Goal: Task Accomplishment & Management: Manage account settings

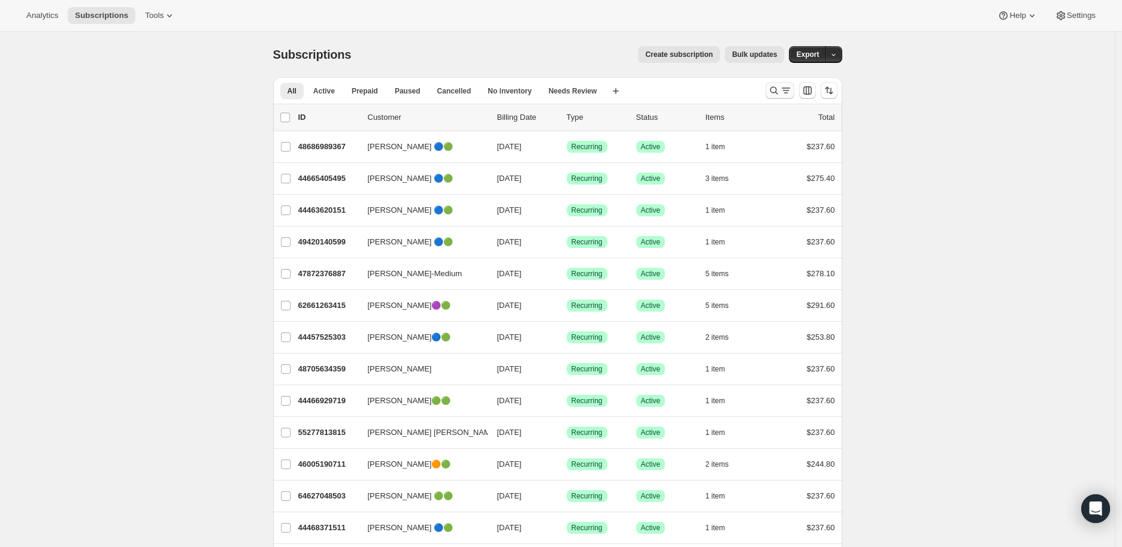
click at [776, 89] on icon "Search and filter results" at bounding box center [774, 90] width 12 height 12
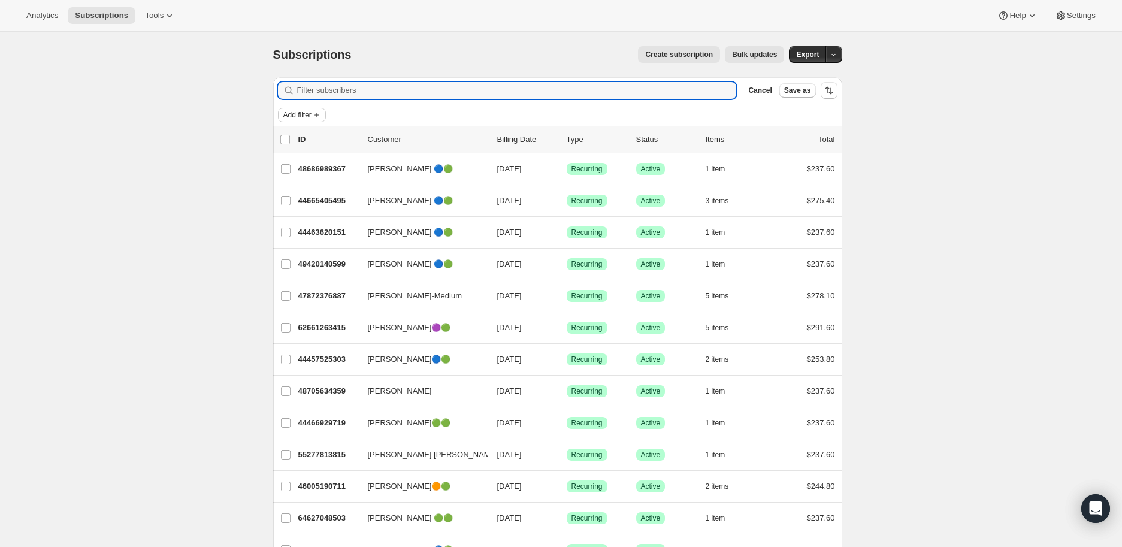
click at [311, 113] on span "Add filter" at bounding box center [297, 115] width 28 height 10
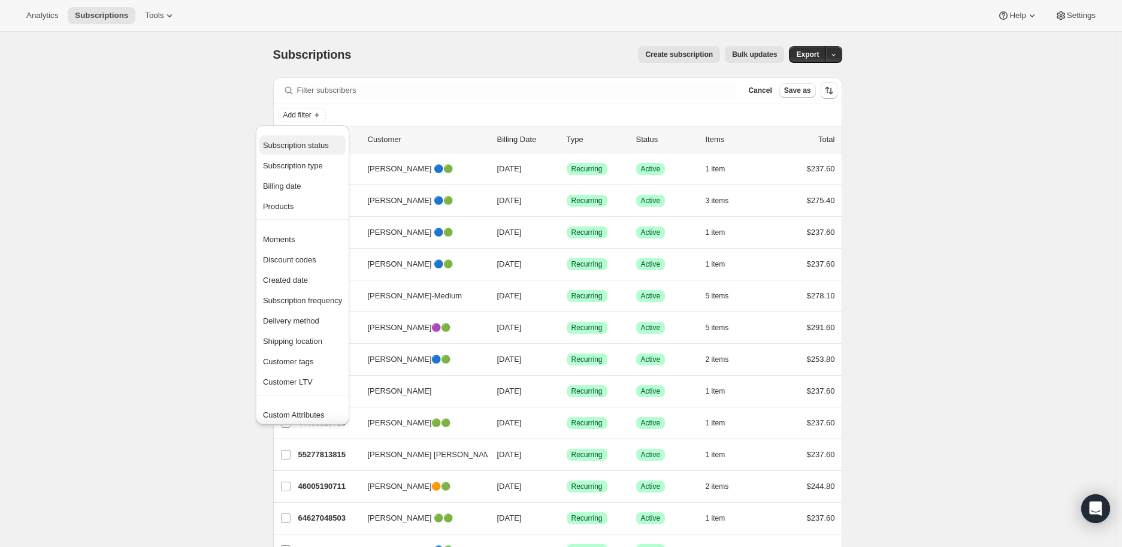
click at [313, 143] on span "Subscription status" at bounding box center [296, 145] width 66 height 9
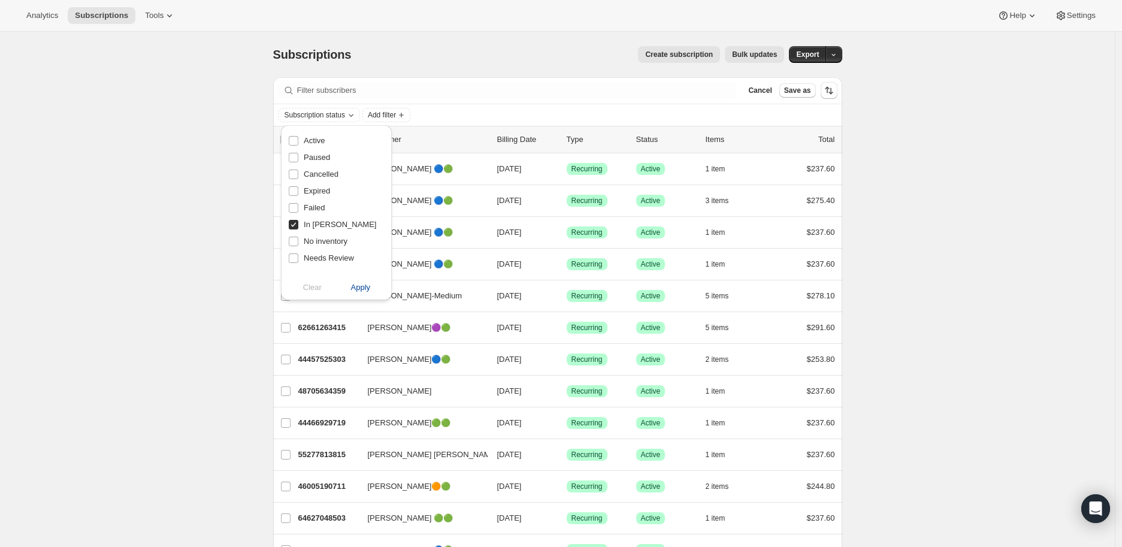
click at [356, 285] on span "Apply" at bounding box center [361, 288] width 20 height 12
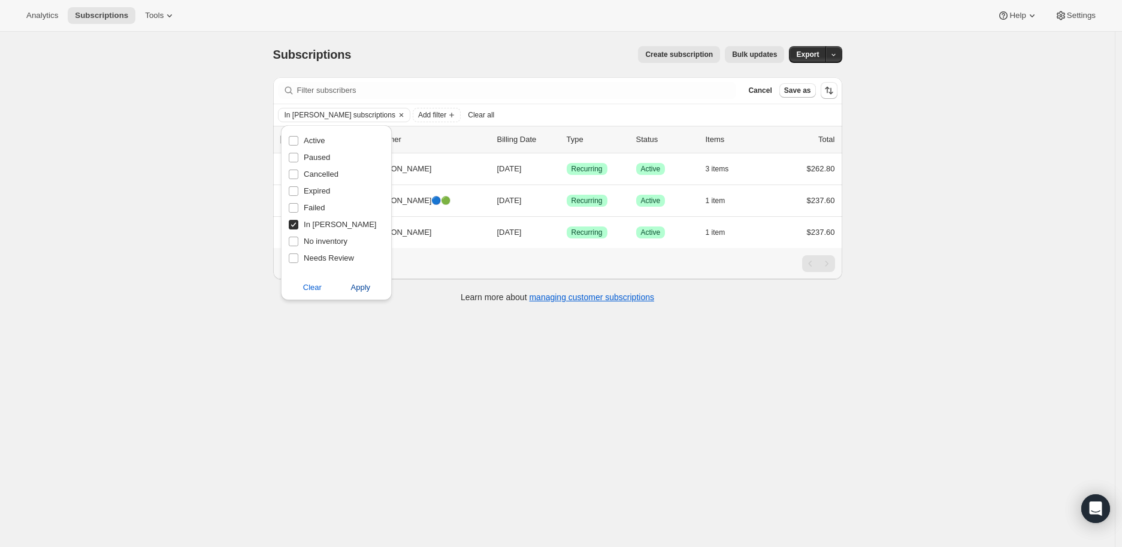
click at [364, 289] on span "Apply" at bounding box center [361, 288] width 20 height 12
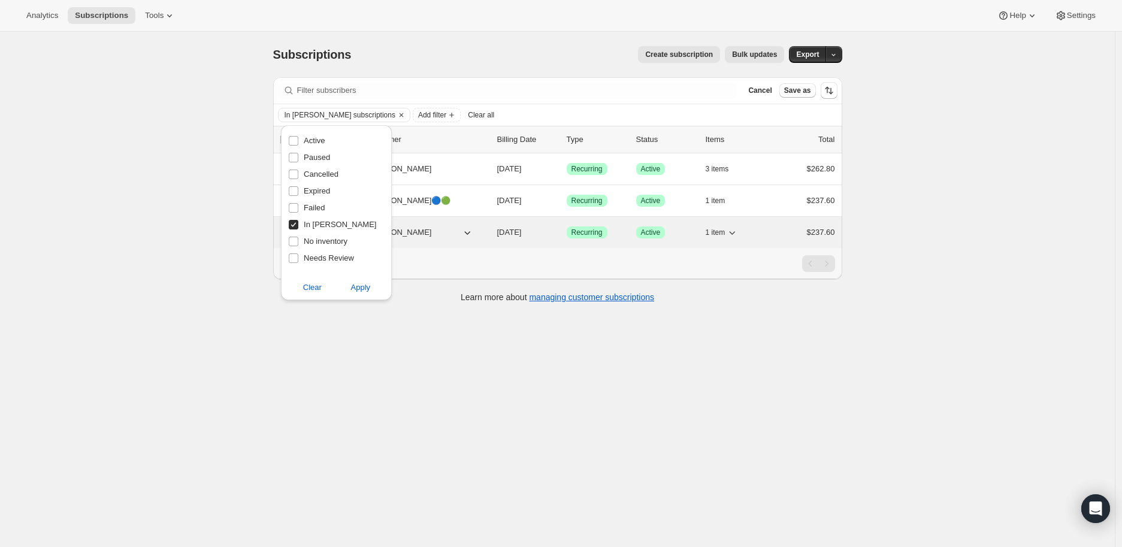
click at [407, 234] on span "[PERSON_NAME]" at bounding box center [400, 232] width 64 height 12
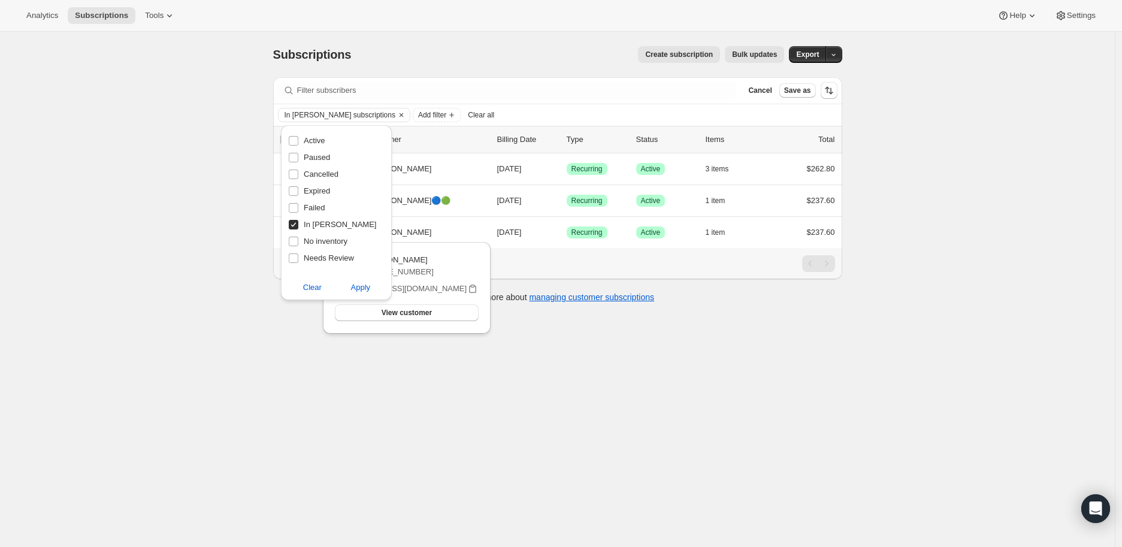
click at [327, 354] on div "Subscriptions. This page is ready Subscriptions Create subscription Bulk update…" at bounding box center [557, 305] width 1115 height 547
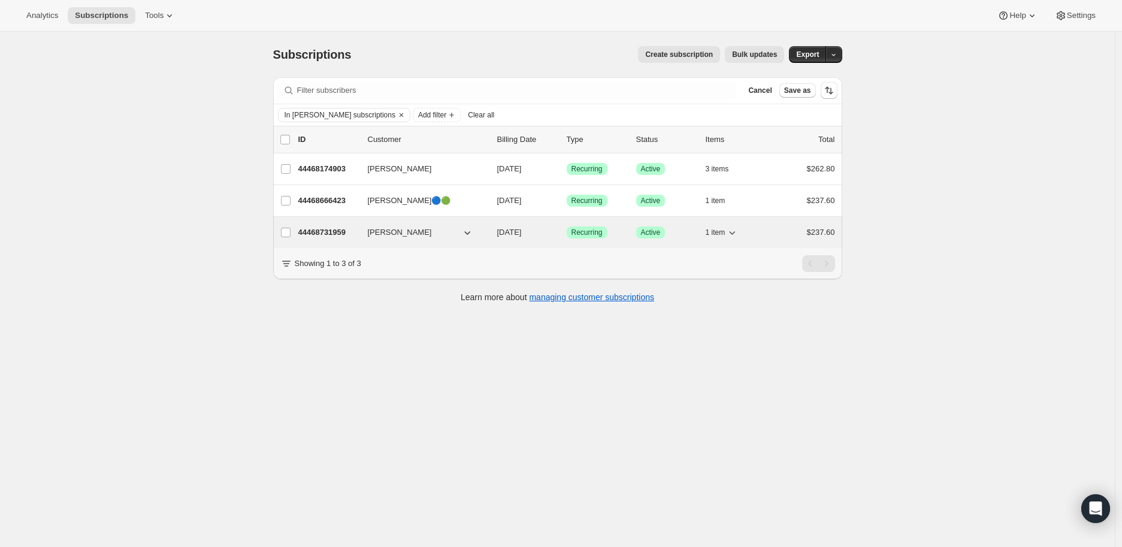
click at [326, 231] on p "44468731959" at bounding box center [328, 232] width 60 height 12
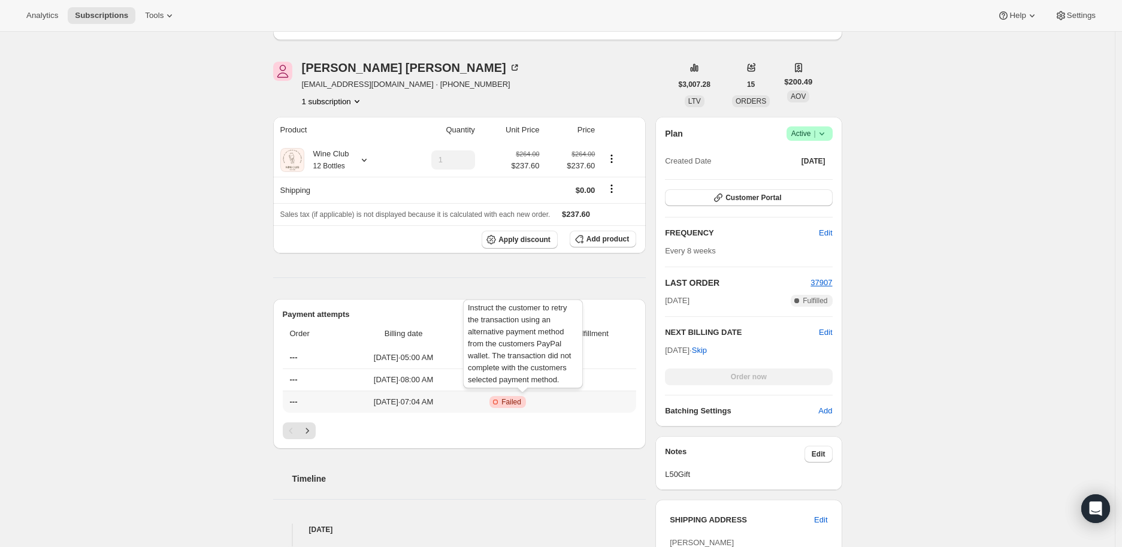
scroll to position [66, 0]
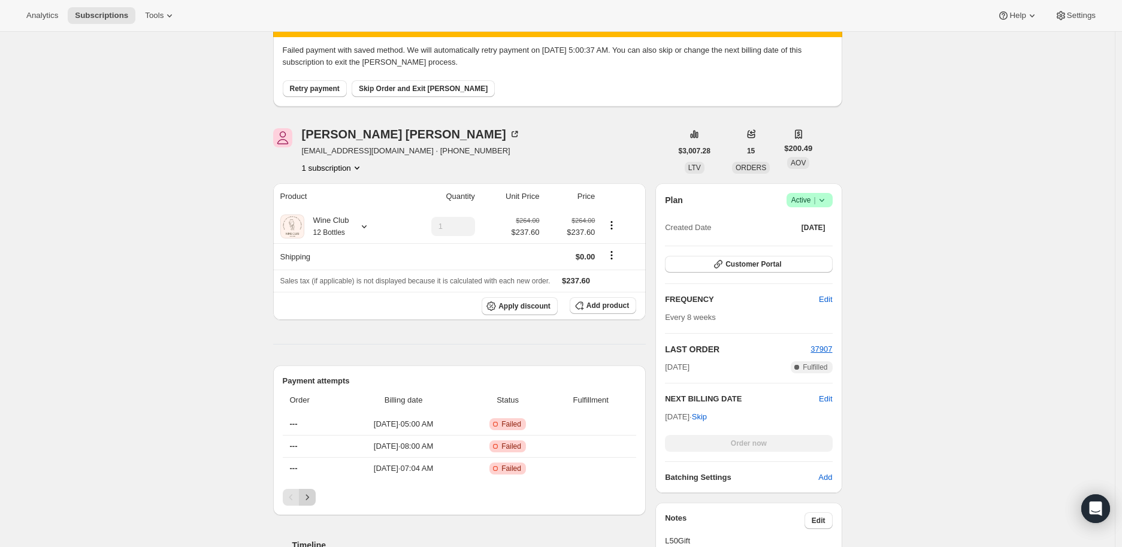
click at [312, 496] on icon "Next" at bounding box center [307, 497] width 12 height 12
click at [289, 500] on icon "Previous" at bounding box center [291, 497] width 12 height 12
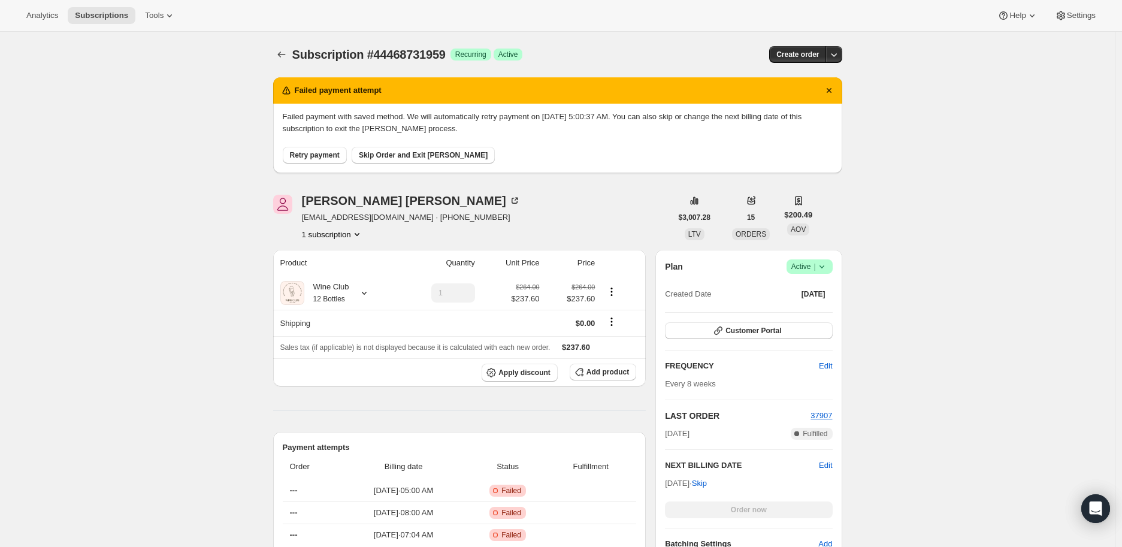
click at [318, 153] on span "Retry payment" at bounding box center [315, 155] width 50 height 10
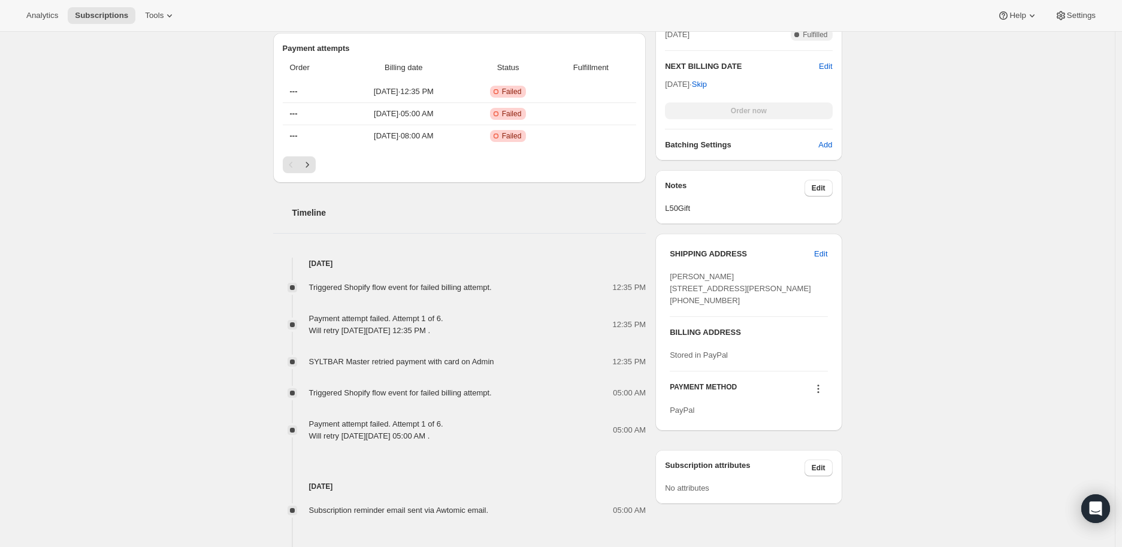
scroll to position [332, 0]
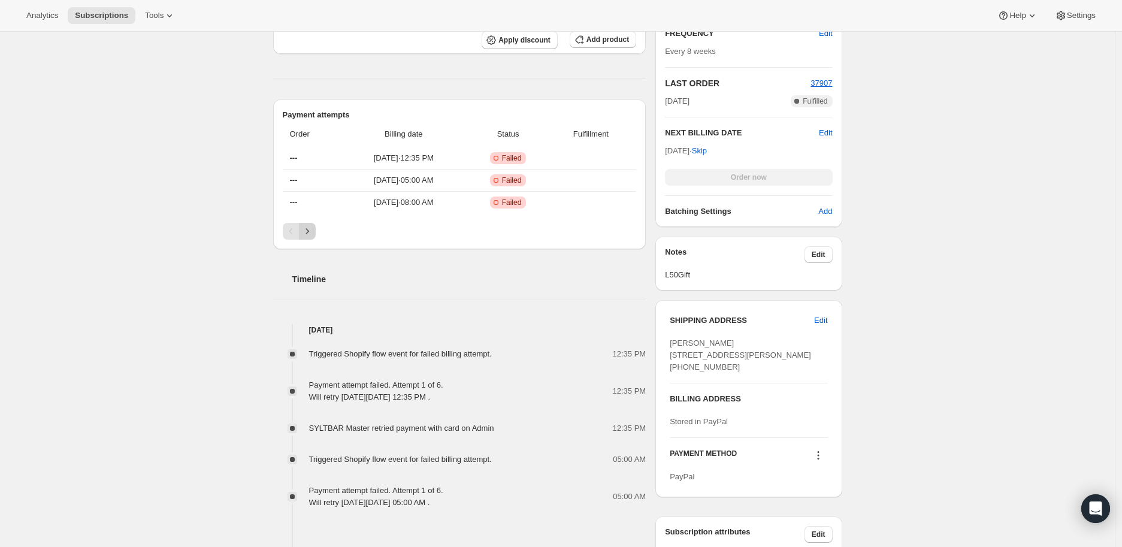
click at [313, 230] on icon "Next" at bounding box center [307, 231] width 12 height 12
click at [291, 230] on icon "Previous" at bounding box center [291, 231] width 12 height 12
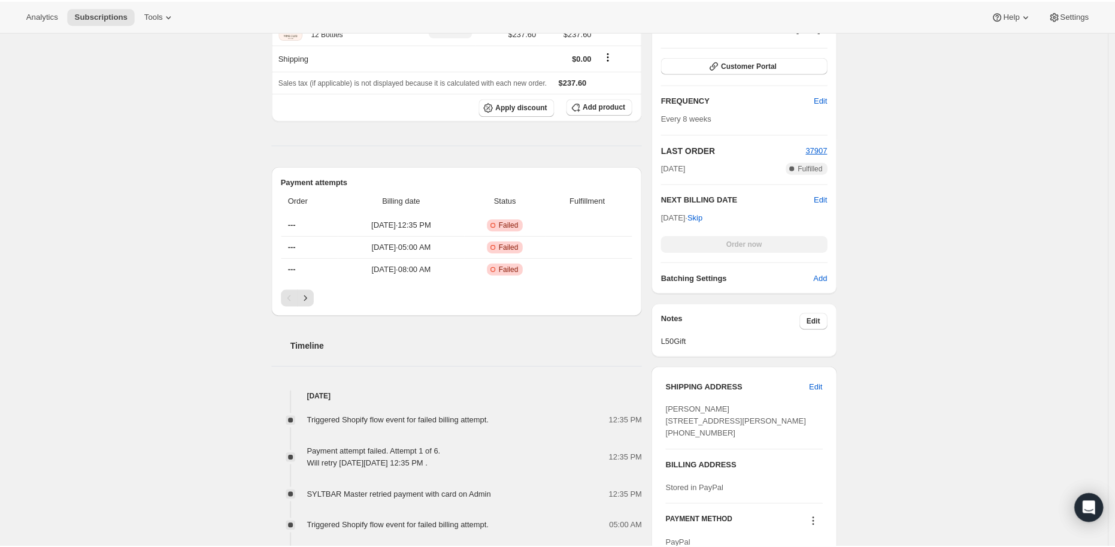
scroll to position [66, 0]
